Goal: Navigation & Orientation: Find specific page/section

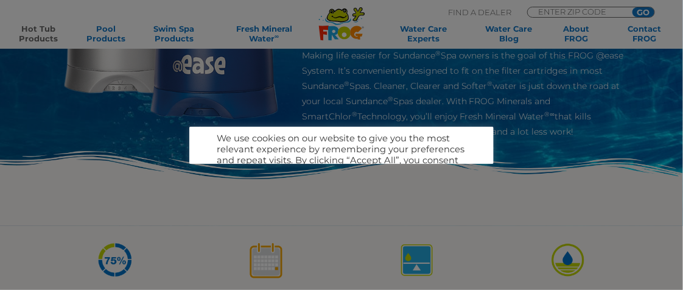
scroll to position [243, 0]
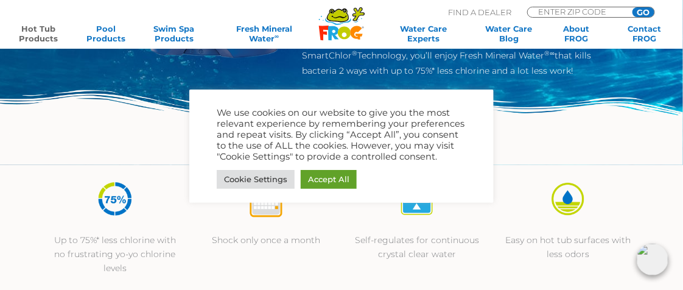
click at [165, 145] on img at bounding box center [341, 127] width 683 height 75
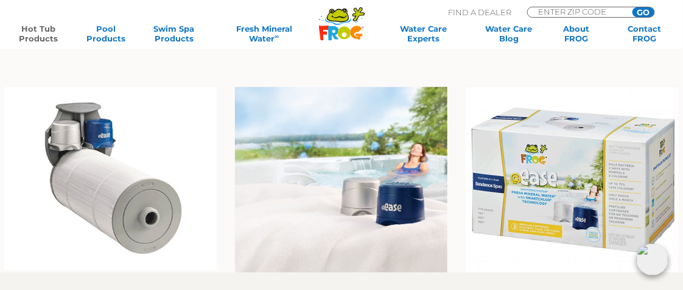
scroll to position [730, 0]
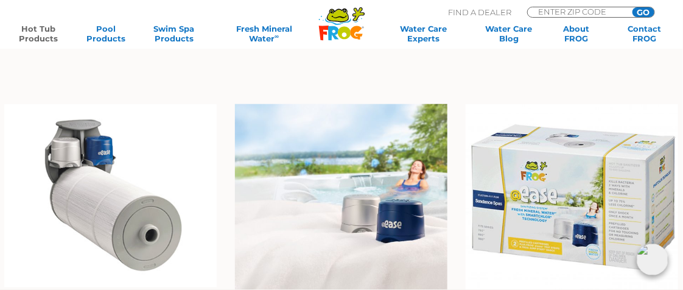
click at [104, 201] on img at bounding box center [110, 194] width 212 height 183
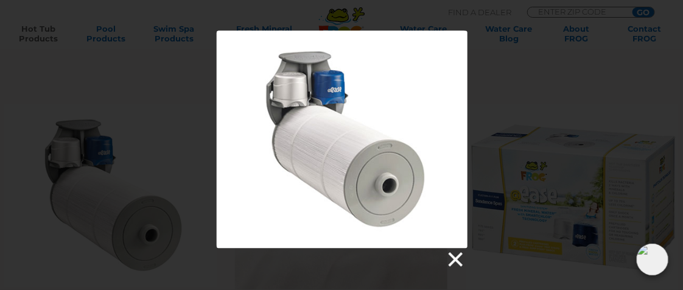
click at [456, 257] on link at bounding box center [454, 259] width 18 height 18
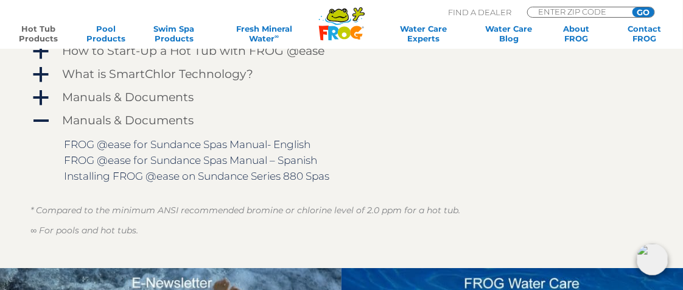
scroll to position [1095, 0]
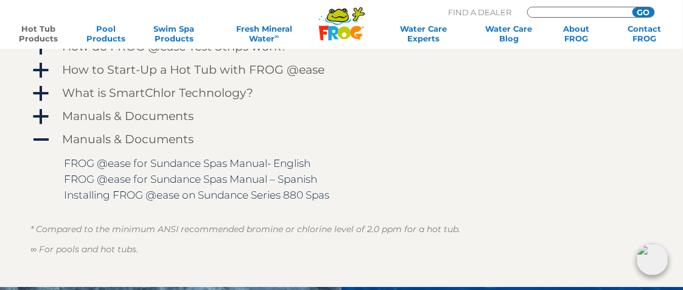
click at [556, 12] on input "Zip Code Form" at bounding box center [578, 11] width 82 height 9
type input "76638"
click at [647, 12] on input "GO" at bounding box center [643, 12] width 22 height 10
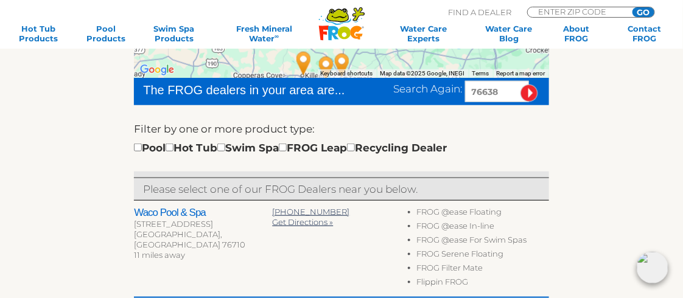
scroll to position [304, 0]
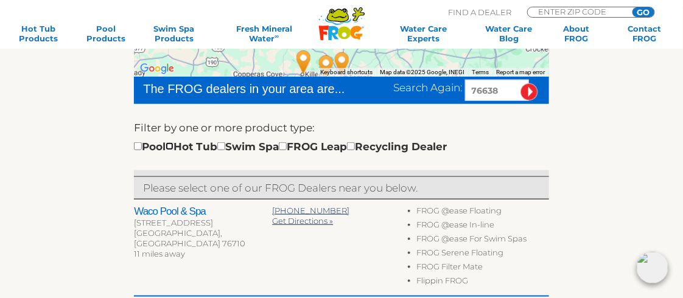
click at [173, 142] on input "checkbox" at bounding box center [169, 146] width 8 height 8
checkbox input "true"
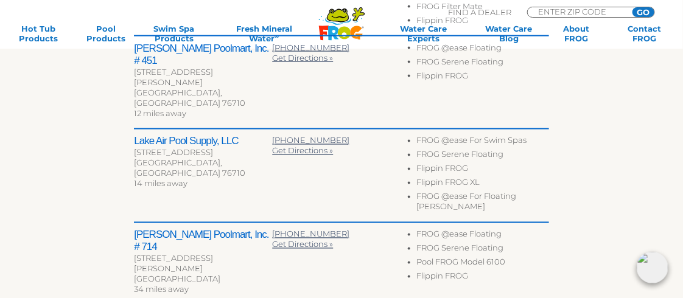
scroll to position [562, 0]
